Goal: Information Seeking & Learning: Stay updated

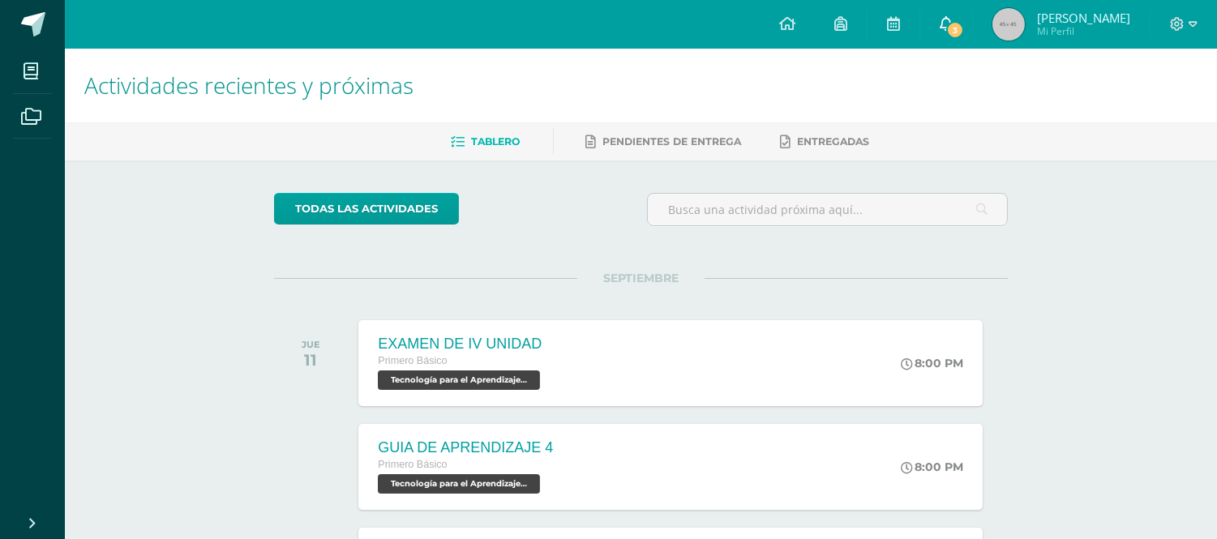
click at [964, 29] on span "3" at bounding box center [955, 30] width 18 height 18
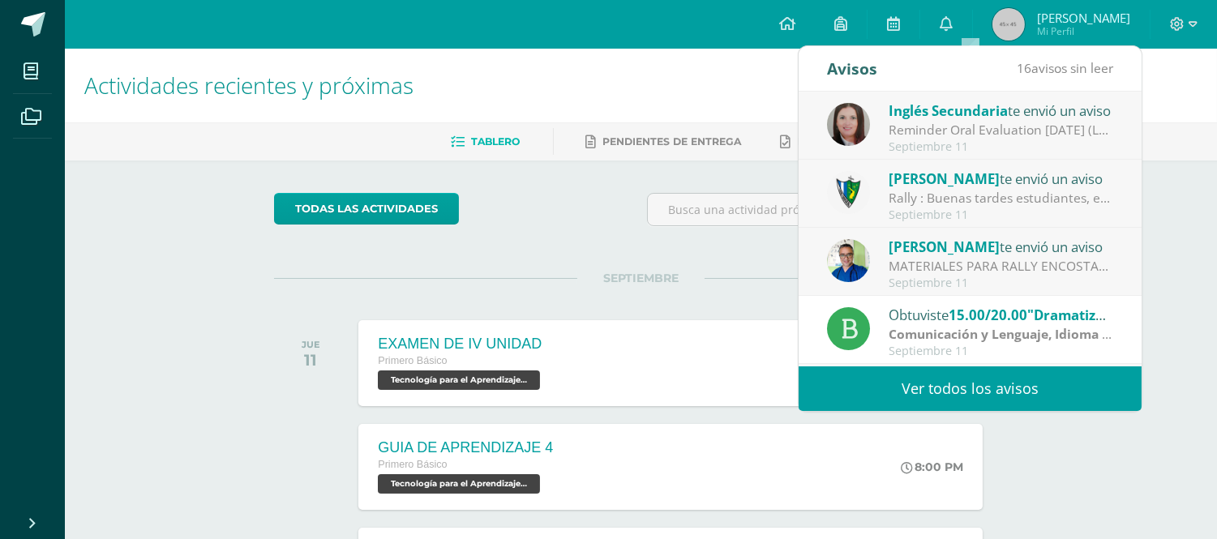
click at [739, 74] on h1 "Actividades recientes y próximas" at bounding box center [640, 86] width 1113 height 74
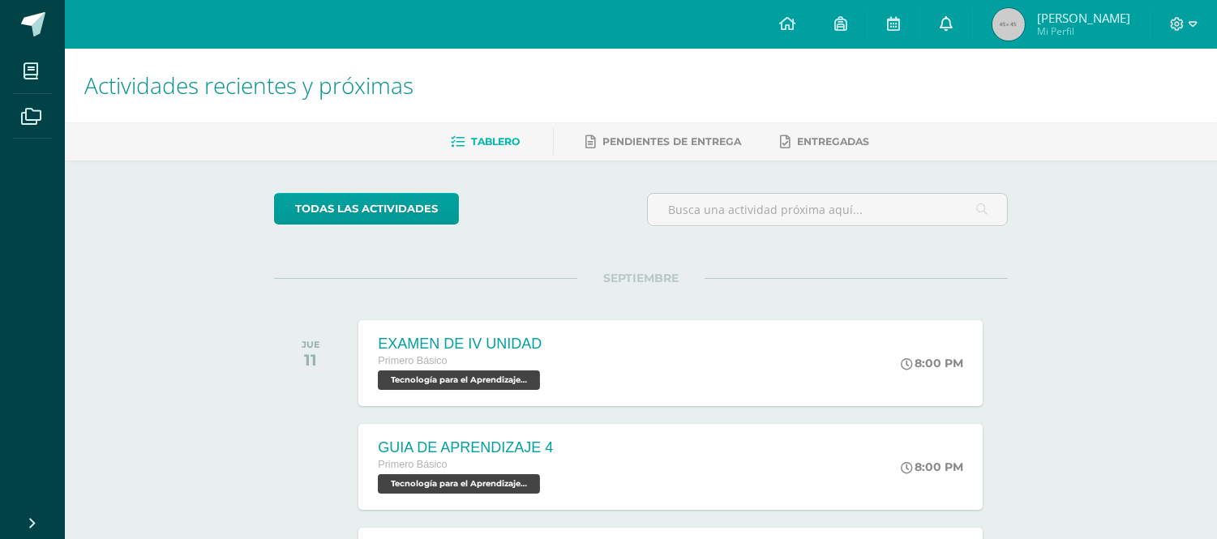
click at [971, 11] on link "0" at bounding box center [946, 24] width 52 height 49
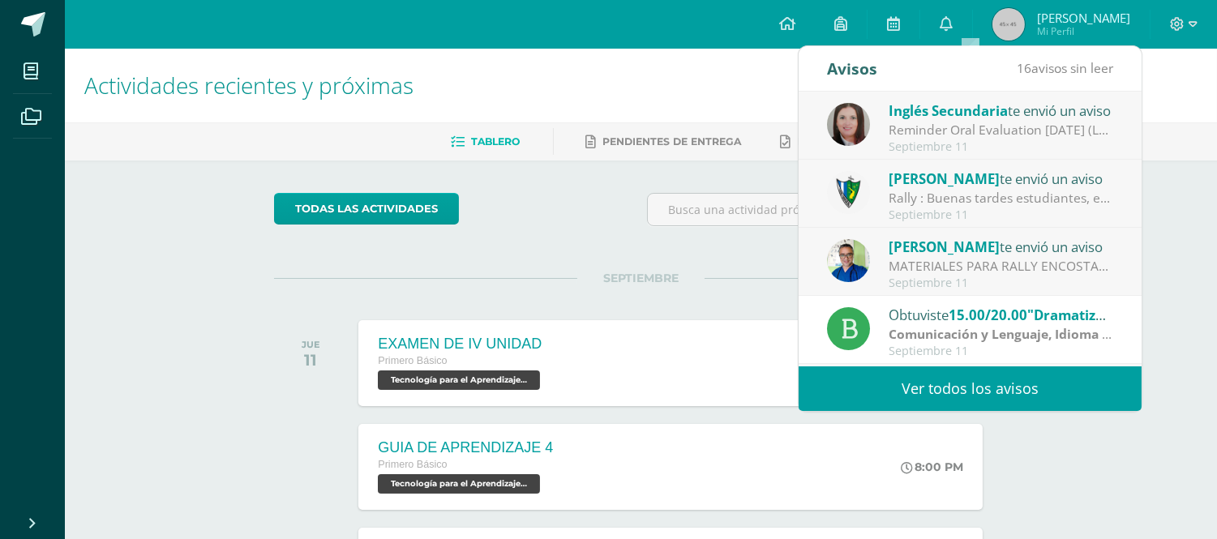
click at [851, 76] on div "Avisos" at bounding box center [852, 68] width 50 height 45
click at [1024, 68] on span "16" at bounding box center [1024, 68] width 15 height 18
click at [1000, 377] on link "Ver todos los avisos" at bounding box center [970, 389] width 343 height 45
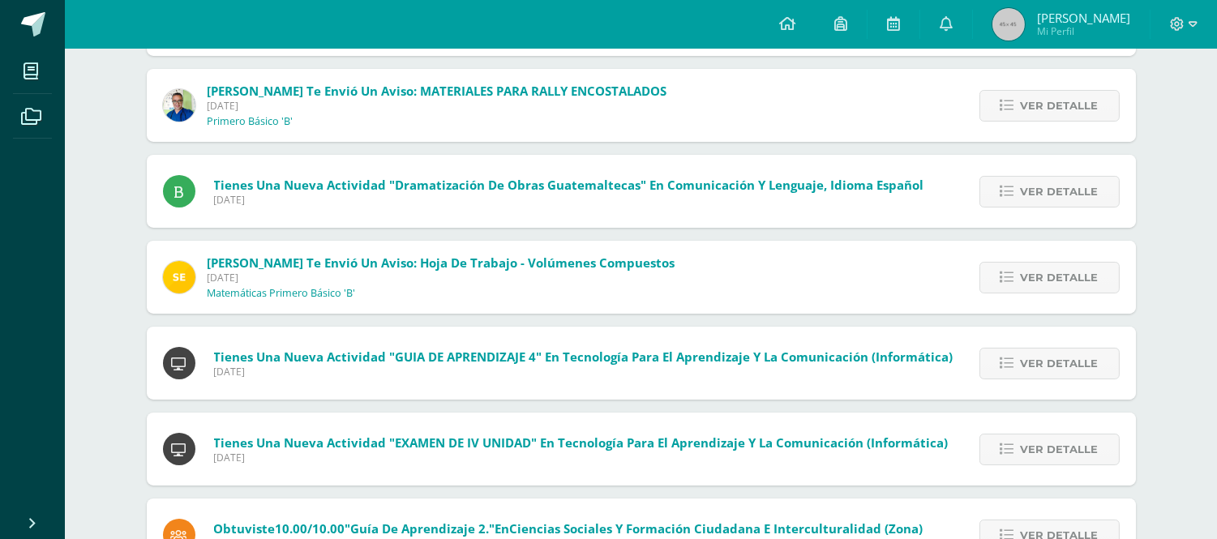
scroll to position [354, 0]
click at [1053, 282] on span "Ver detalle" at bounding box center [1060, 277] width 78 height 30
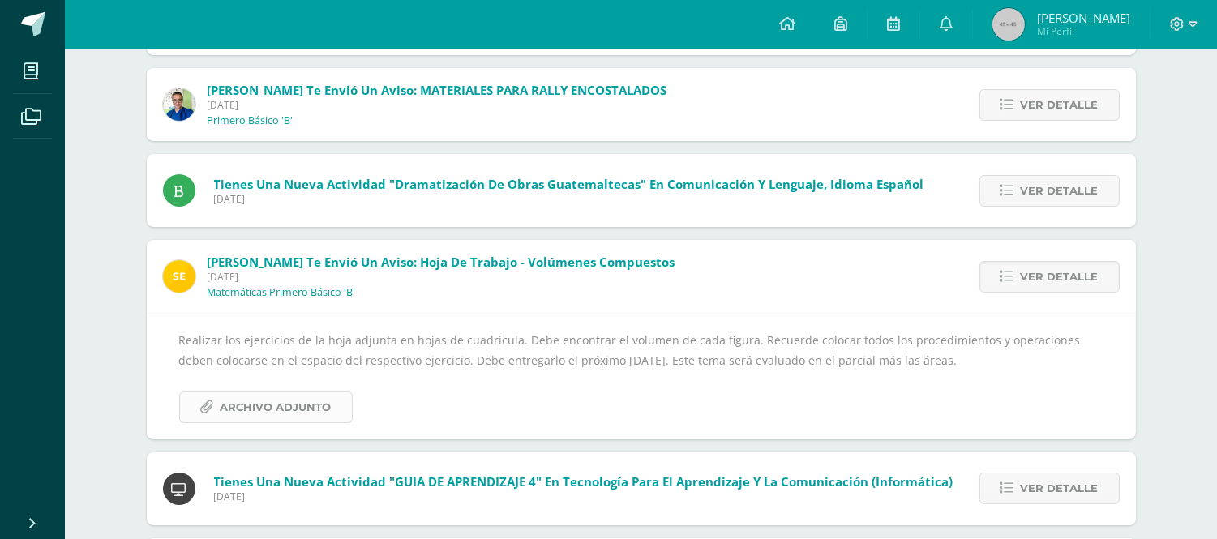
click at [331, 398] on link "Archivo Adjunto" at bounding box center [266, 408] width 174 height 32
click at [329, 409] on link "Archivo Adjunto" at bounding box center [266, 408] width 174 height 32
